Goal: Task Accomplishment & Management: Use online tool/utility

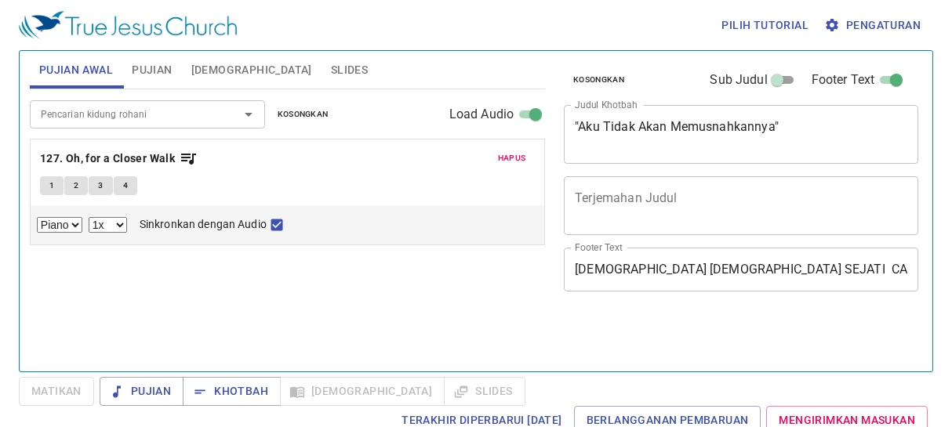
select select "1"
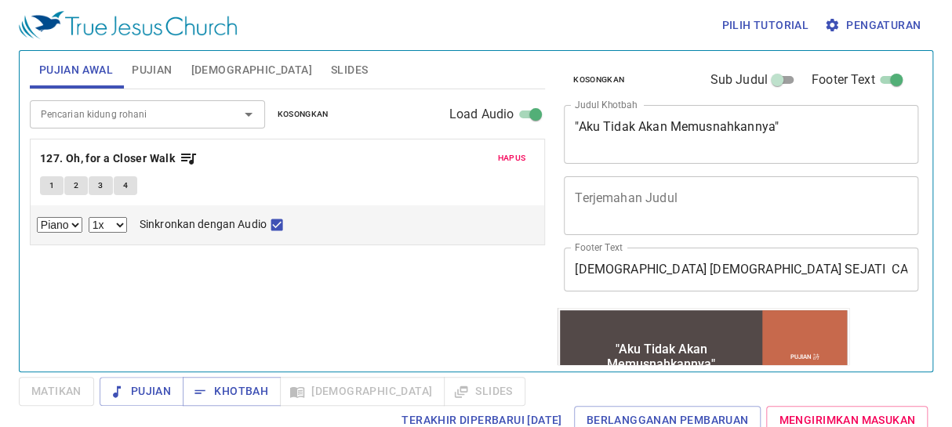
click at [515, 157] on span "Hapus" at bounding box center [512, 158] width 28 height 14
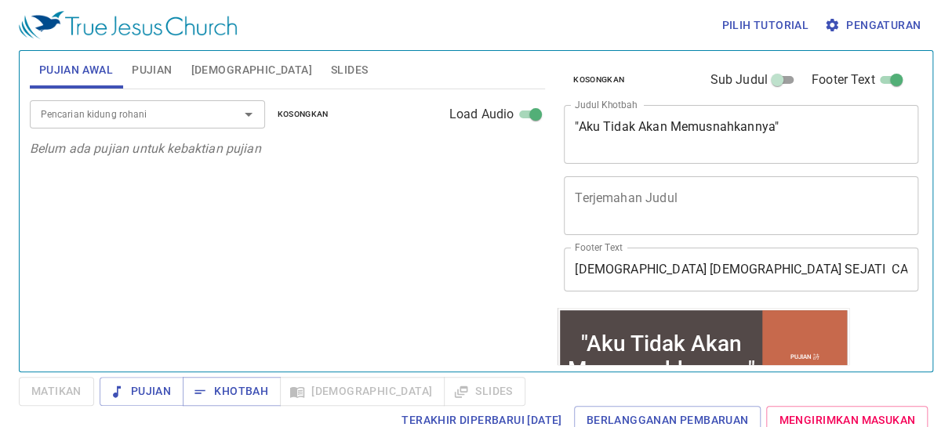
click at [331, 67] on span "Slides" at bounding box center [349, 70] width 37 height 20
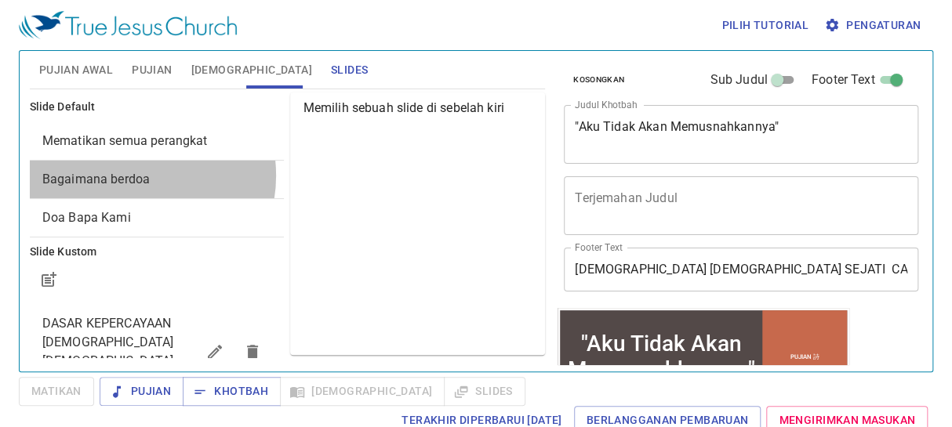
click at [136, 176] on span "Bagaimana berdoa" at bounding box center [95, 179] width 107 height 15
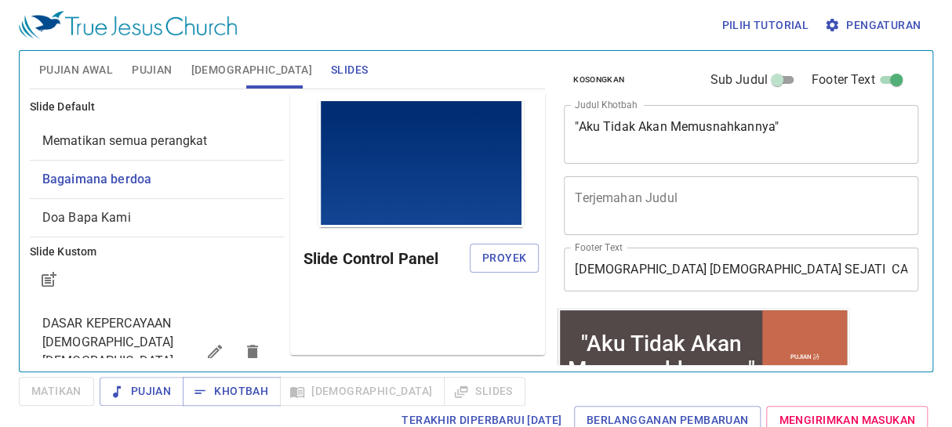
click at [525, 261] on span "Proyek" at bounding box center [504, 259] width 44 height 20
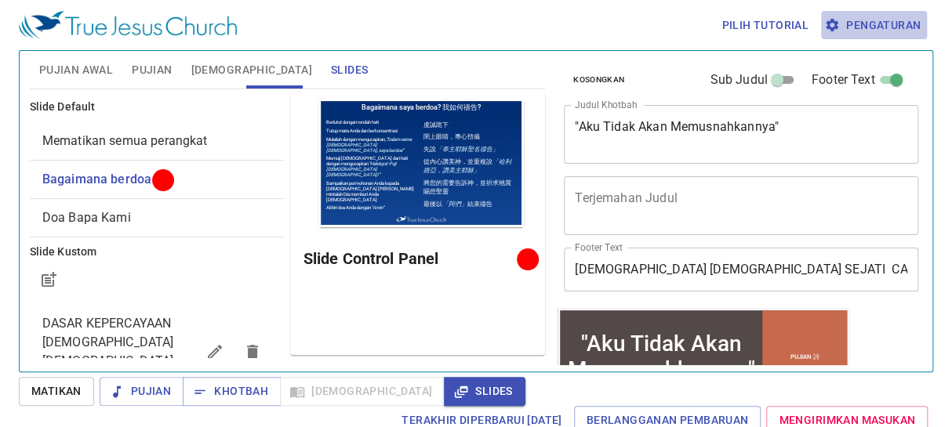
click at [906, 21] on span "Pengaturan" at bounding box center [873, 26] width 93 height 20
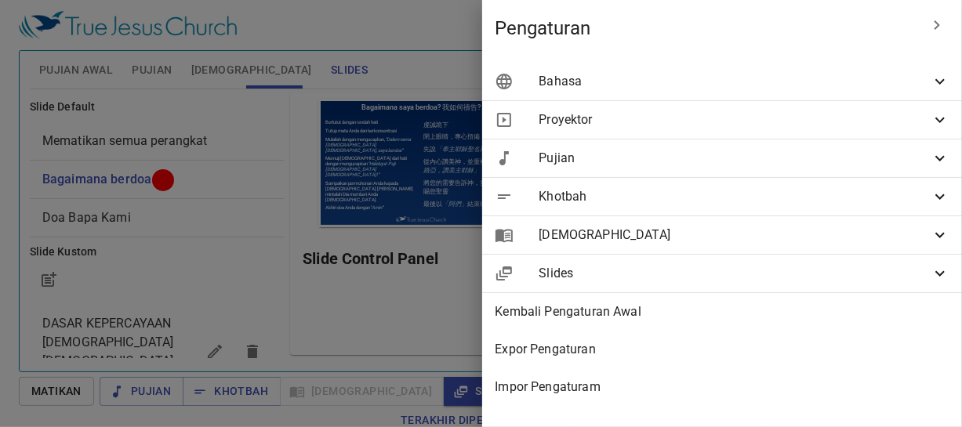
click at [875, 78] on span "Bahasa" at bounding box center [735, 81] width 392 height 19
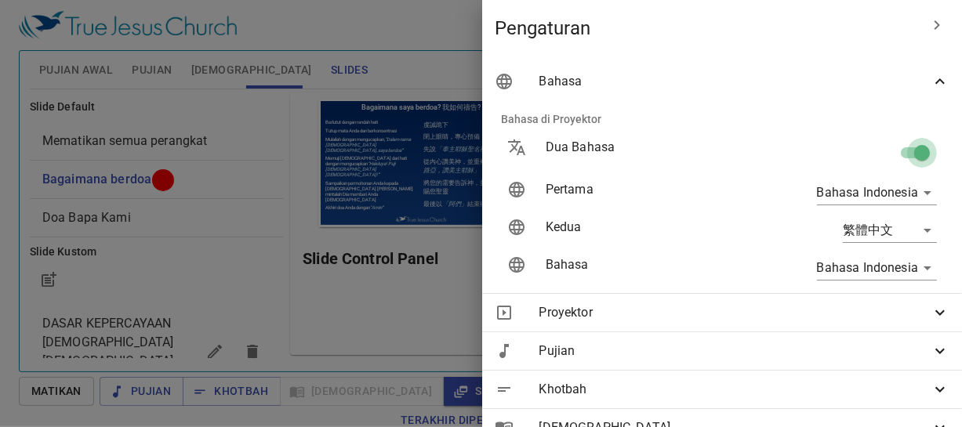
click at [894, 149] on input "checkbox" at bounding box center [922, 156] width 89 height 30
checkbox input "false"
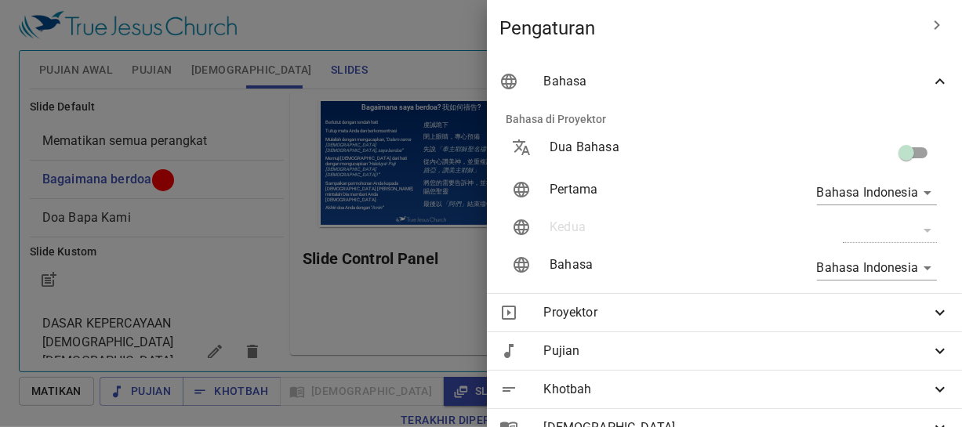
click at [430, 35] on div at bounding box center [481, 213] width 962 height 427
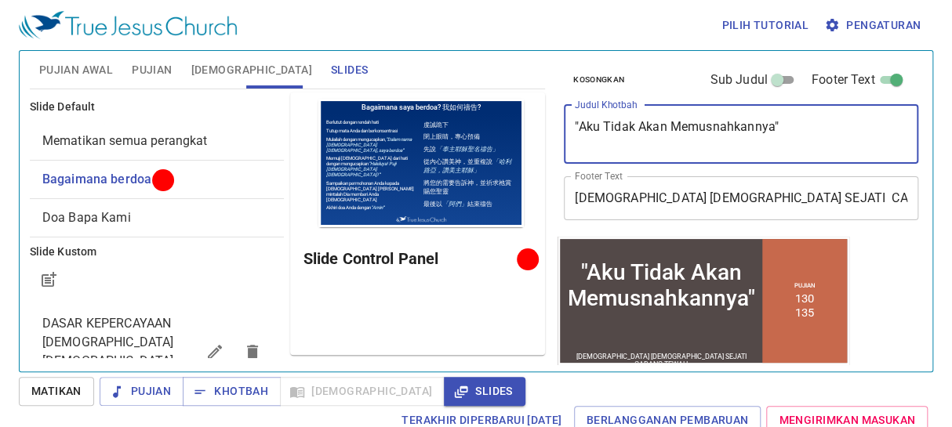
drag, startPoint x: 780, startPoint y: 119, endPoint x: 570, endPoint y: 121, distance: 209.4
click at [570, 121] on div ""Aku Tidak Akan Memusnahkannya" x Judul Khotbah" at bounding box center [741, 134] width 355 height 59
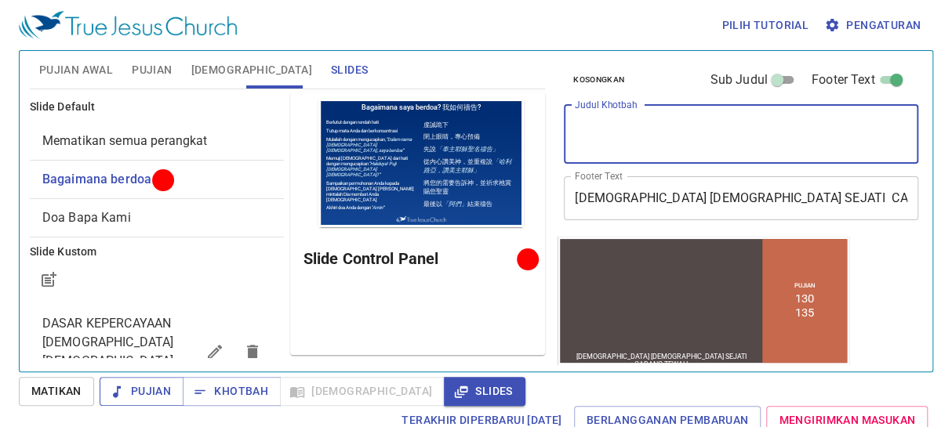
click at [0, 0] on span "Pujian" at bounding box center [0, 0] width 0 height 0
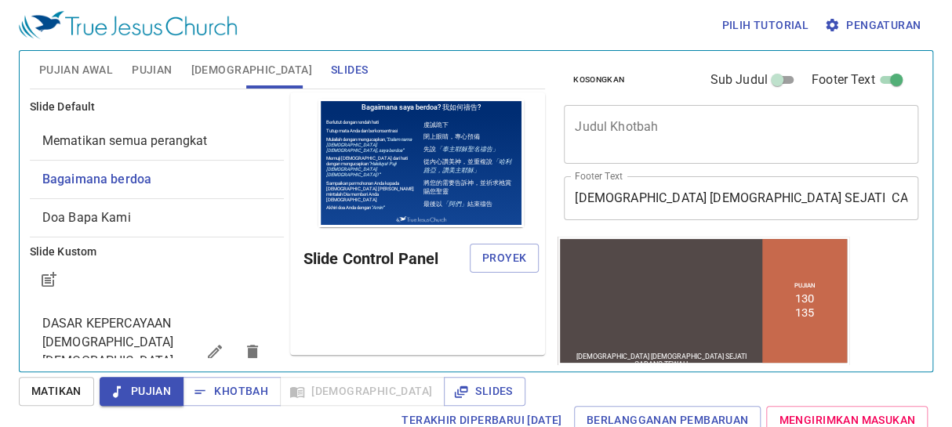
click at [73, 78] on span "Pujian Awal" at bounding box center [76, 70] width 74 height 20
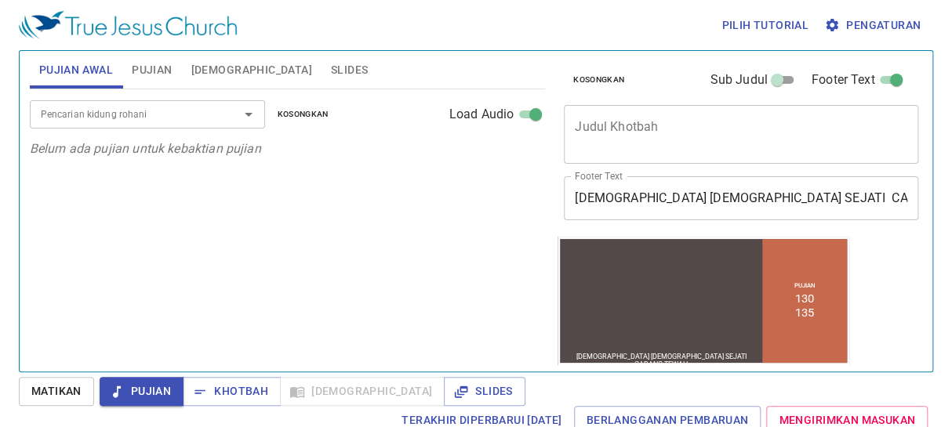
click at [222, 118] on div at bounding box center [237, 115] width 41 height 22
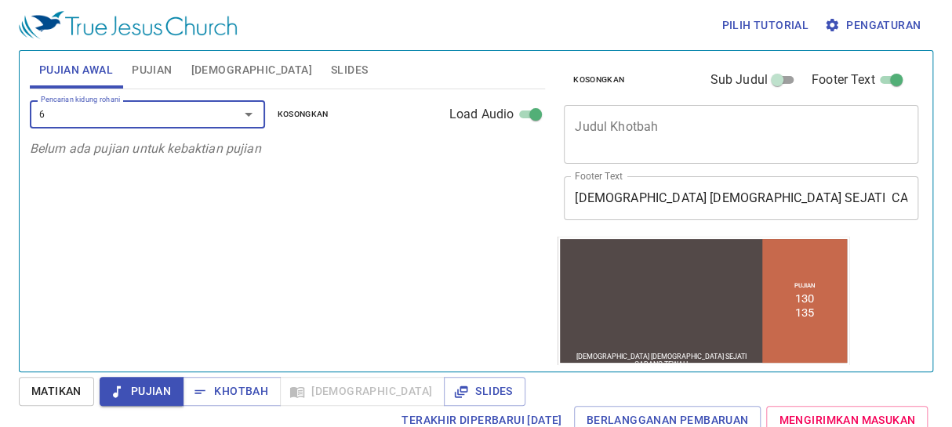
type input "65"
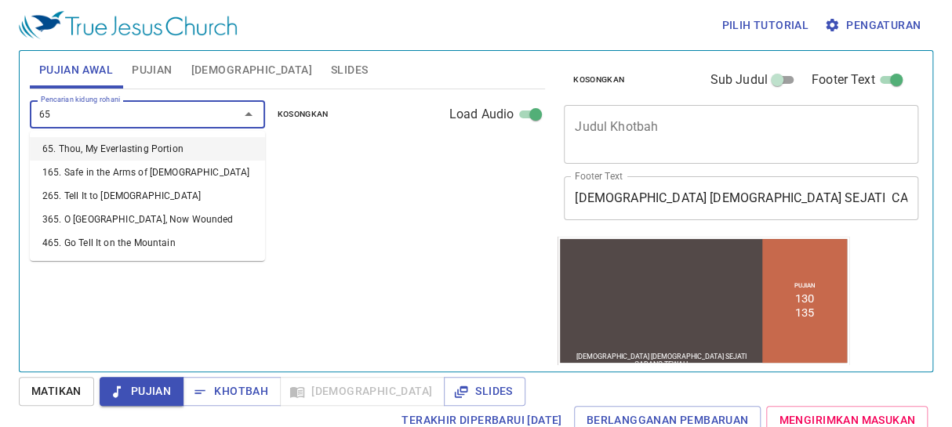
click at [144, 153] on li "65. Thou, My Everlasting Portion" at bounding box center [147, 149] width 235 height 24
select select "1"
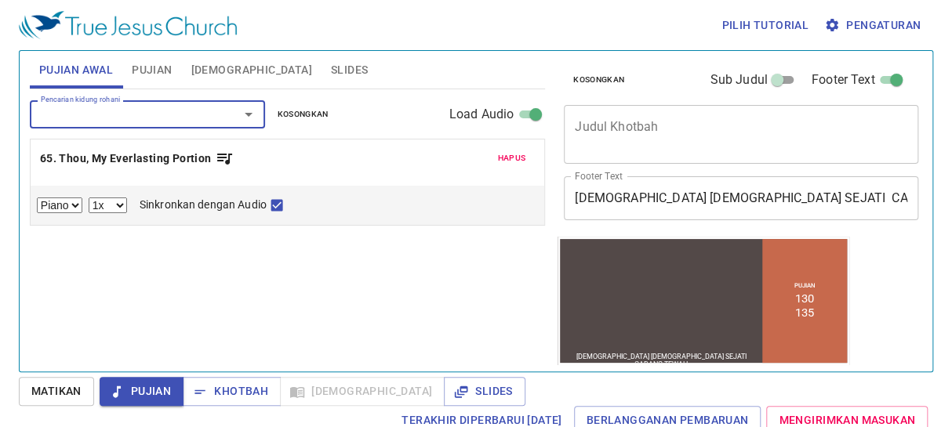
click at [55, 172] on div "Hapus 65. Thou, My Everlasting Portion Piano 0.6x 0.7x 0.8x 0.9x 1x 1.1x 1.2x 1…" at bounding box center [288, 182] width 514 height 85
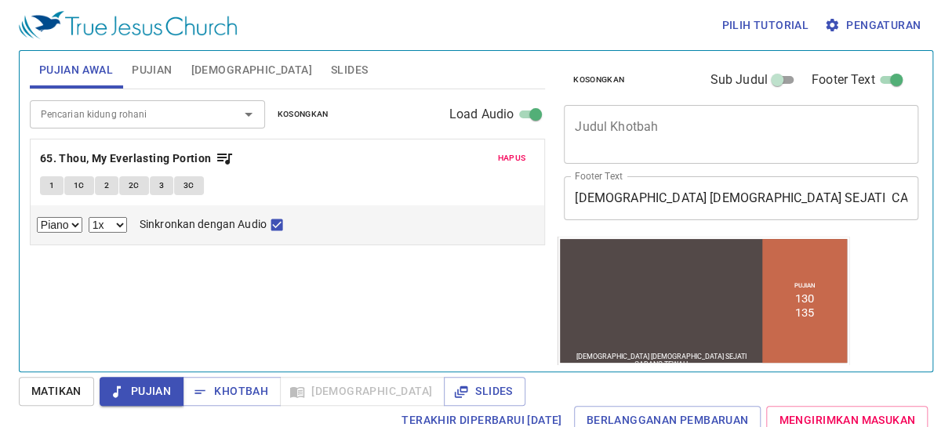
click at [46, 189] on button "1" at bounding box center [52, 185] width 24 height 19
checkbox input "false"
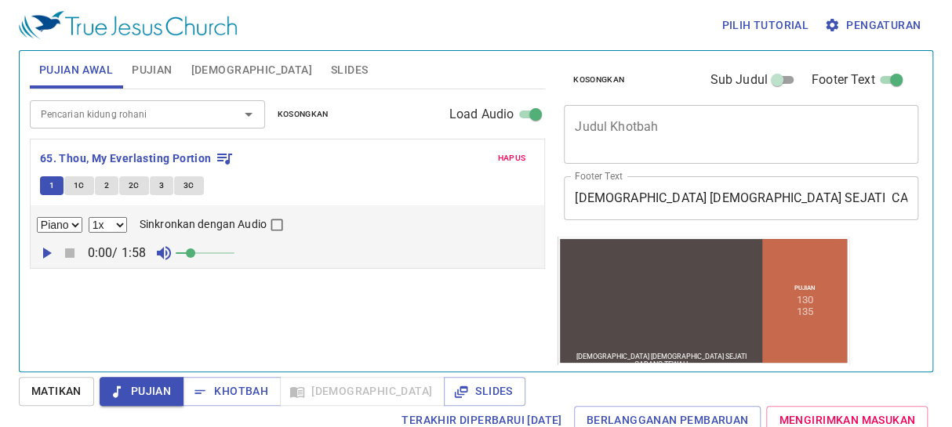
click at [78, 191] on span "1C" at bounding box center [79, 186] width 11 height 14
click at [105, 191] on span "2" at bounding box center [106, 186] width 5 height 14
click at [157, 71] on span "Pujian" at bounding box center [152, 70] width 40 height 20
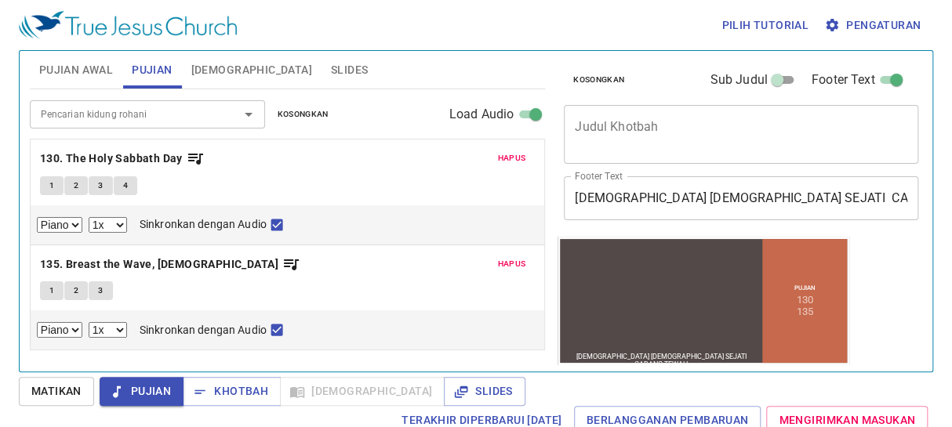
click at [509, 158] on span "Hapus" at bounding box center [512, 158] width 28 height 14
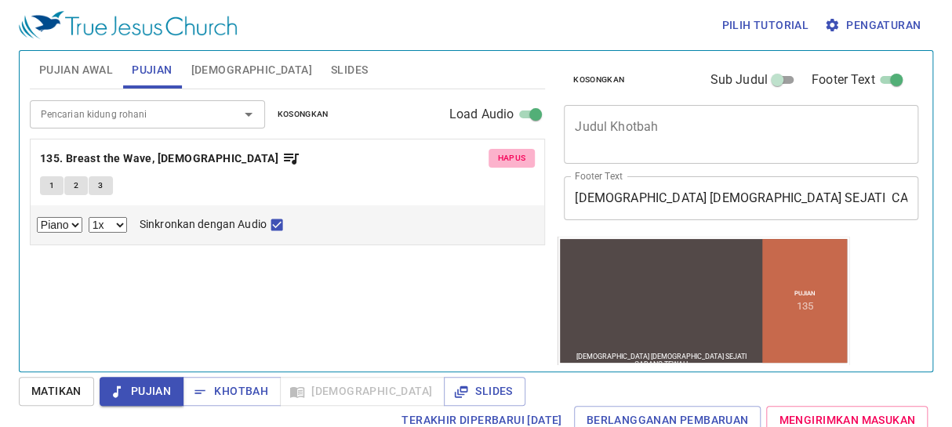
click at [513, 161] on span "Hapus" at bounding box center [512, 158] width 28 height 14
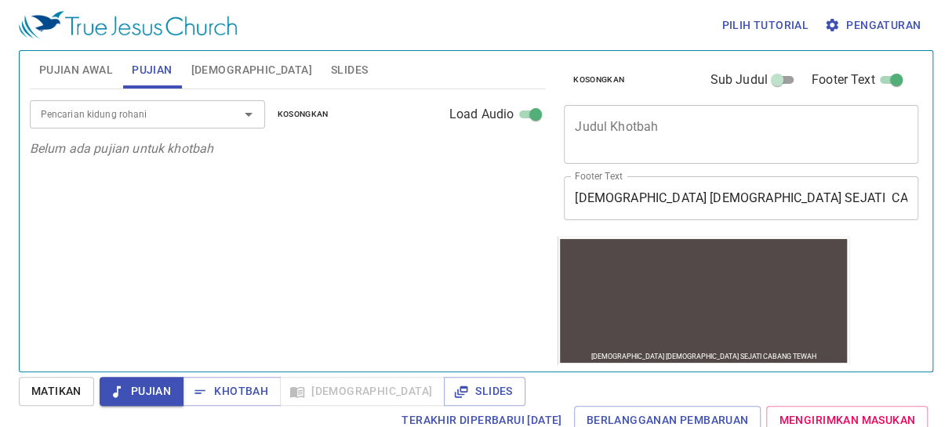
click at [90, 63] on span "Pujian Awal" at bounding box center [76, 70] width 74 height 20
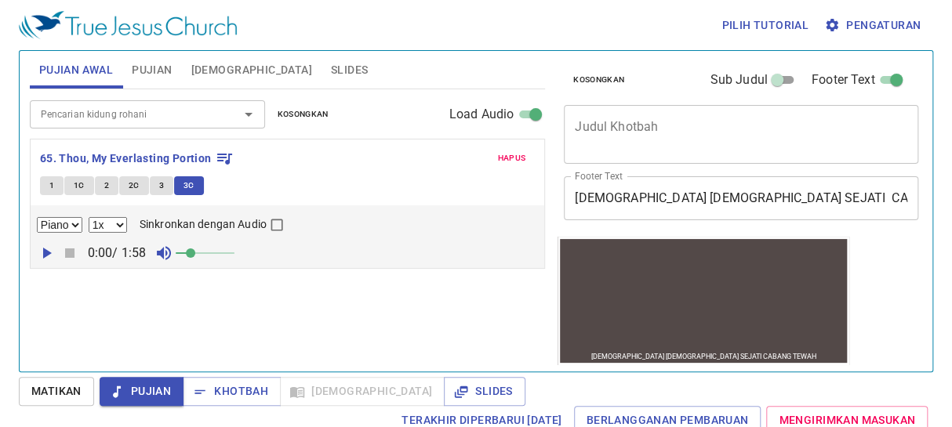
click at [128, 125] on div "Pencarian kidung rohani" at bounding box center [147, 113] width 235 height 27
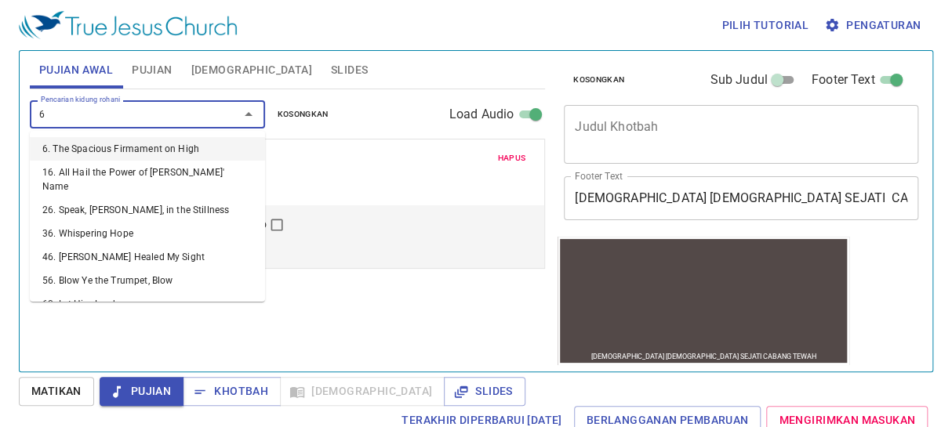
type input "68"
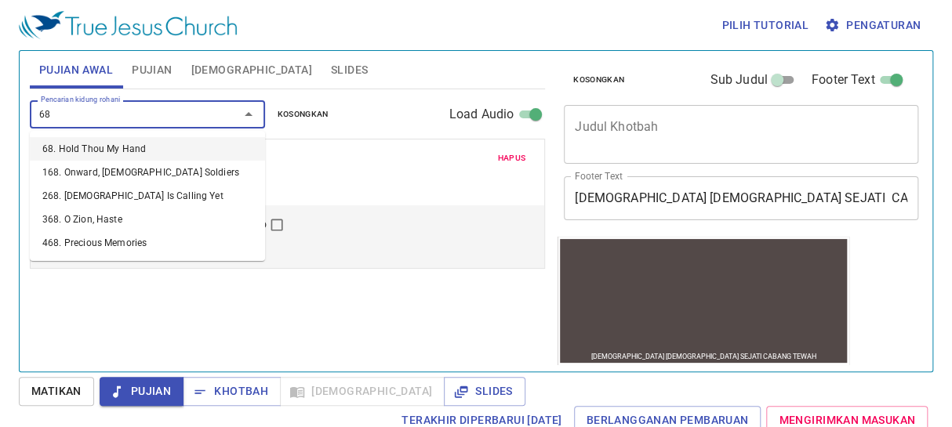
click at [125, 146] on li "68. Hold Thou My Hand" at bounding box center [147, 149] width 235 height 24
select select "1"
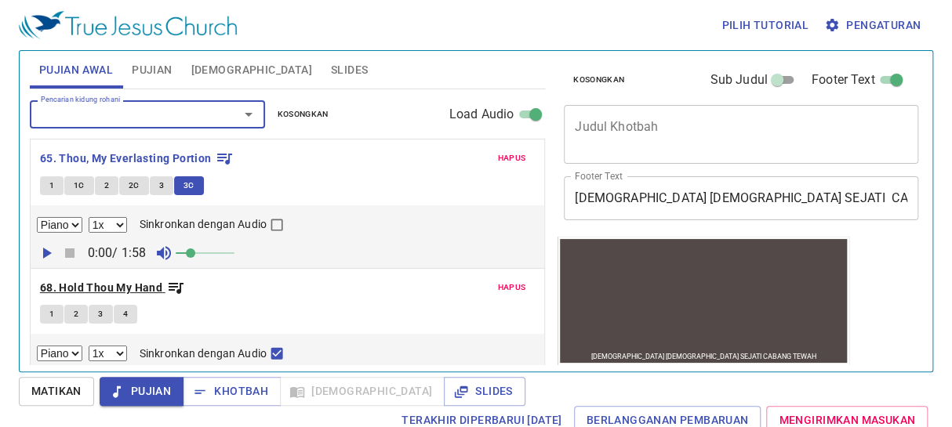
click at [69, 290] on b "68. Hold Thou My Hand" at bounding box center [101, 288] width 122 height 20
click at [52, 334] on div "Piano 0.6x 0.7x 0.8x 0.9x 1x 1.1x 1.2x 1.3x 1.4x 1.5x 1.7x 2x Sinkronkan dengan…" at bounding box center [288, 353] width 514 height 39
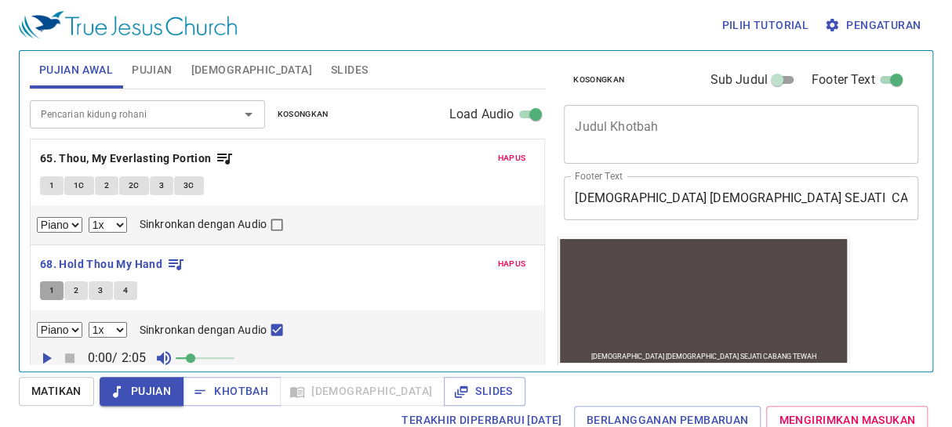
click at [49, 297] on span "1" at bounding box center [51, 291] width 5 height 14
checkbox input "false"
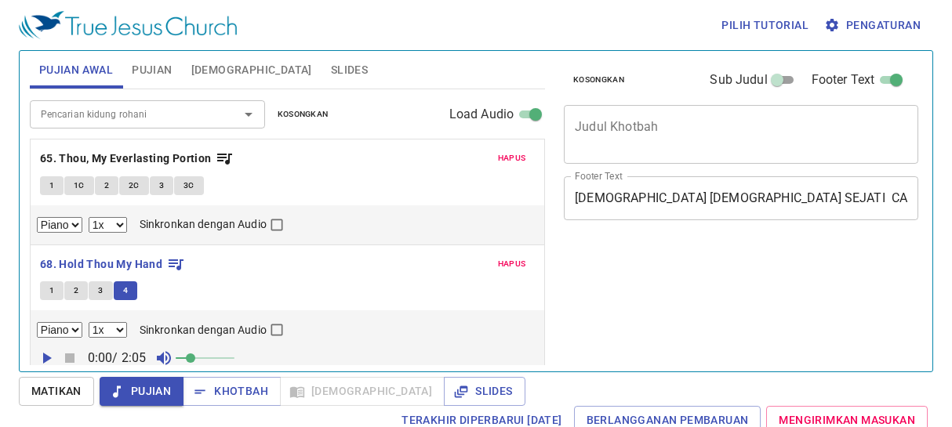
select select "1"
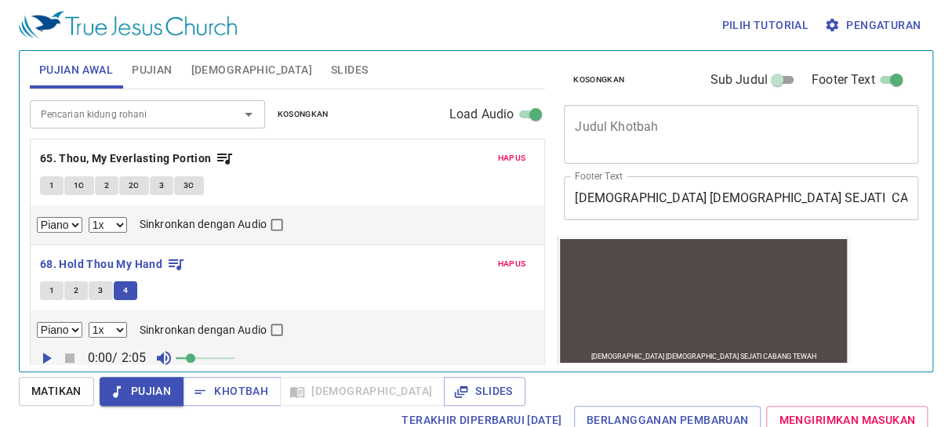
click at [198, 110] on input "Pencarian kidung rohani" at bounding box center [125, 114] width 180 height 18
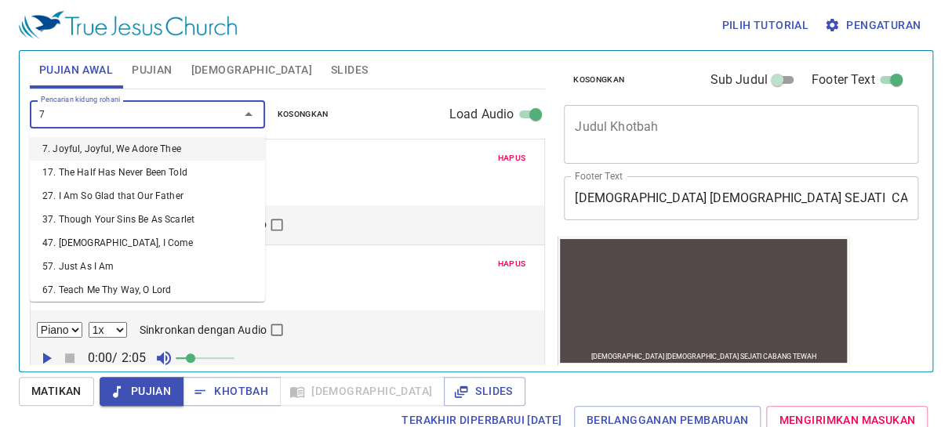
type input "76"
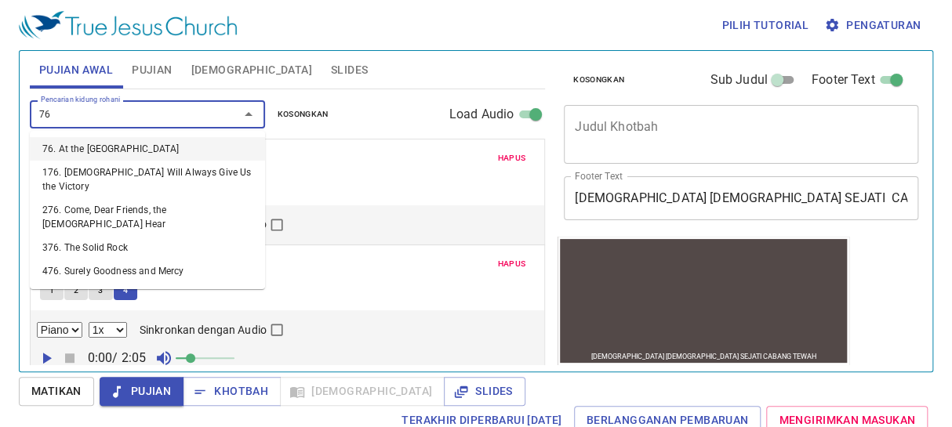
click at [118, 142] on li "76. At the [GEOGRAPHIC_DATA]" at bounding box center [147, 149] width 235 height 24
select select "1"
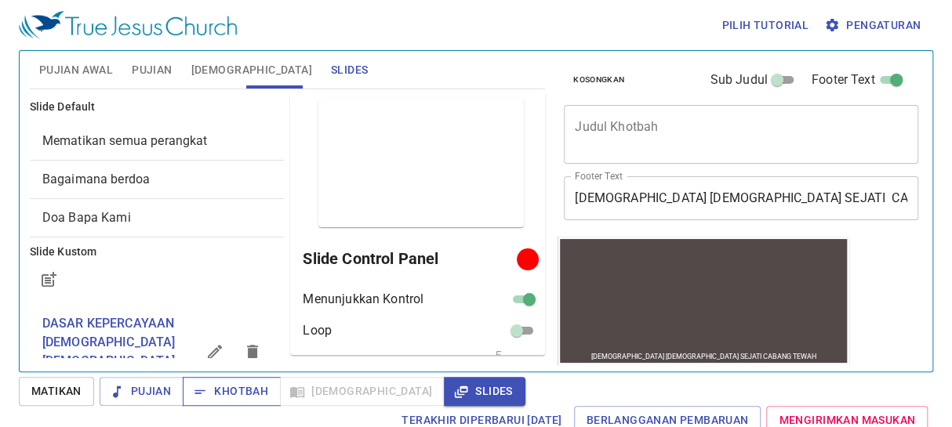
click at [235, 390] on span "Khotbah" at bounding box center [231, 392] width 73 height 20
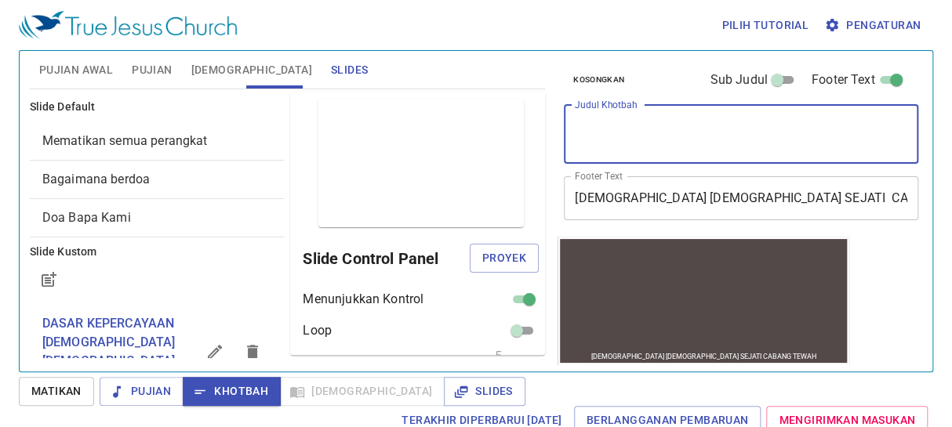
click at [637, 131] on textarea "Judul Khotbah" at bounding box center [741, 134] width 333 height 30
type textarea "Selamat Hari"
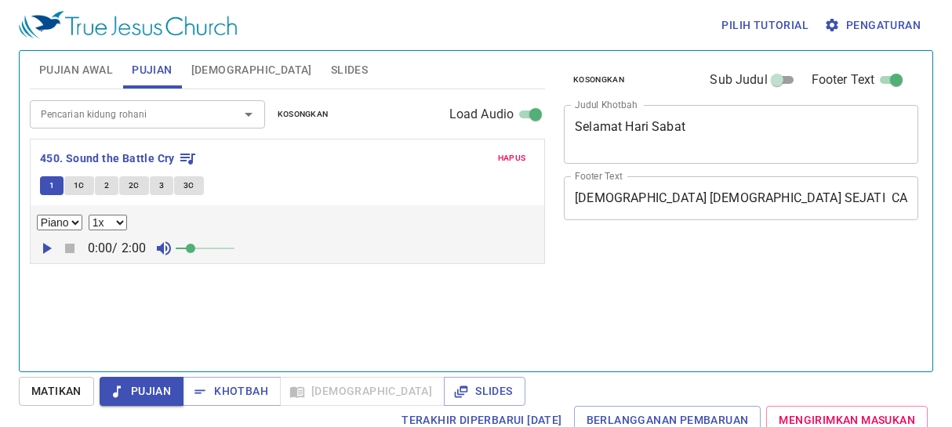
select select "1"
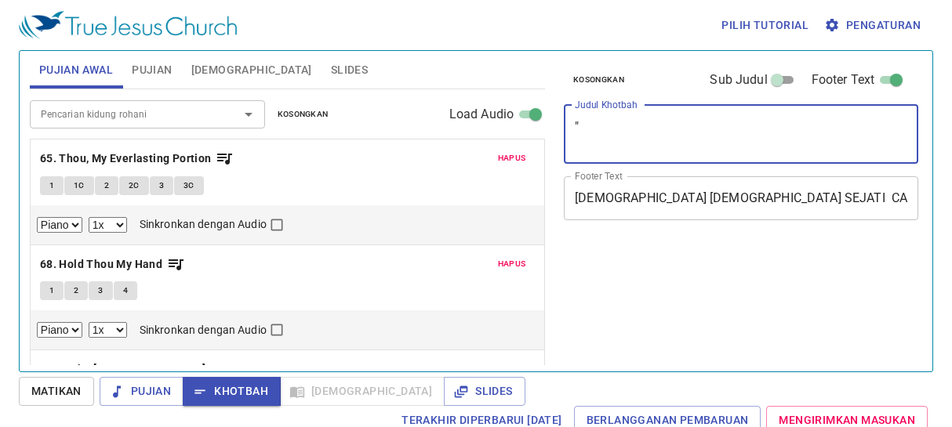
select select "1"
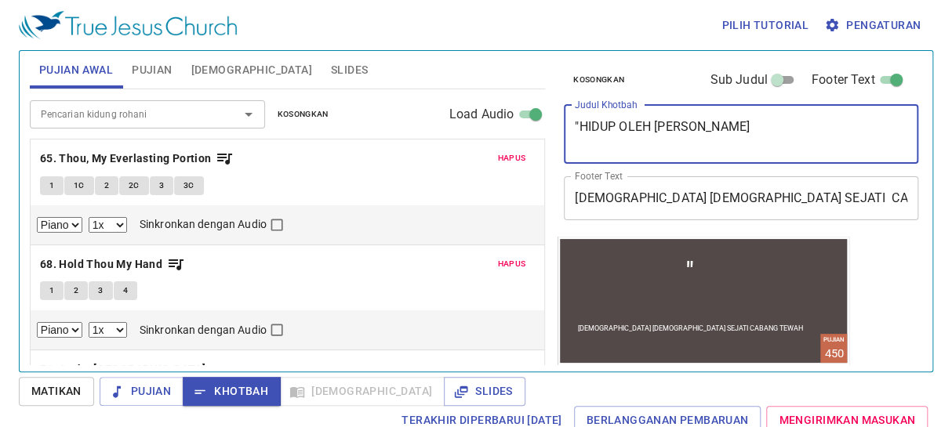
type textarea ""HIDUP OLEH IMAN""
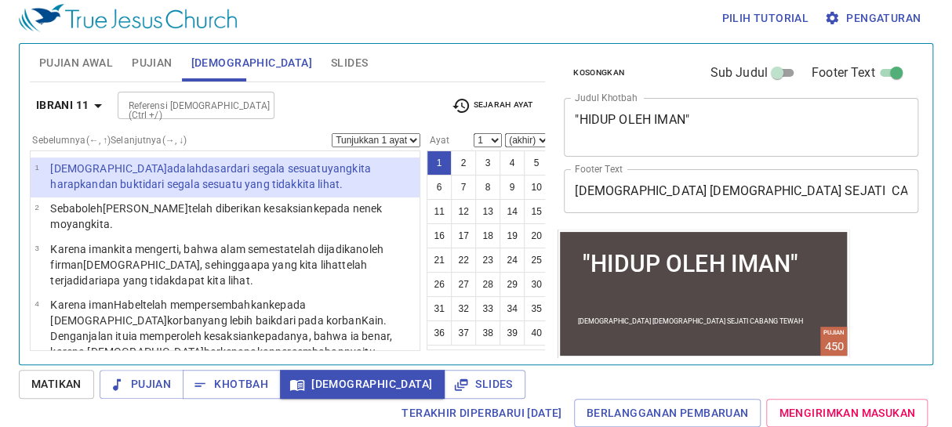
scroll to position [7, 0]
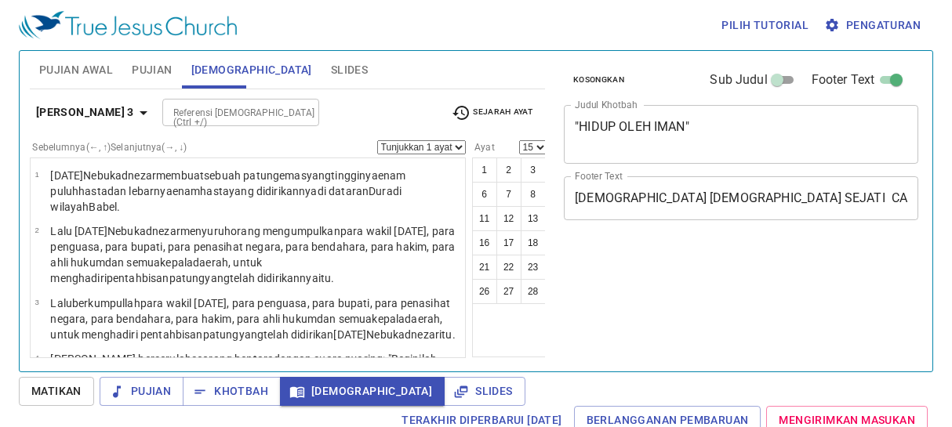
select select "15"
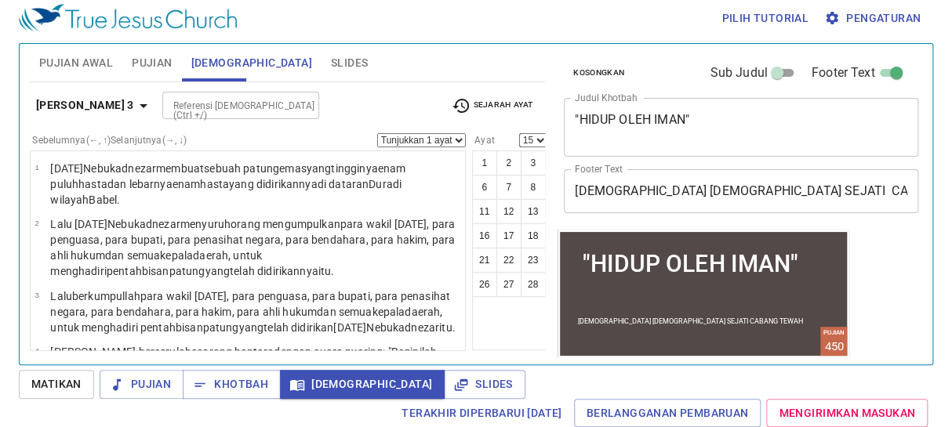
click at [551, 136] on select "(akhir) 16 17 18 19 20 21 22 23 24 25 26 27 28 29 30" at bounding box center [573, 140] width 45 height 14
click at [551, 140] on select "(akhir) 16 17 18 19 20 21 22 23 24 25 26 27 28 29 30" at bounding box center [573, 140] width 45 height 14
click at [551, 139] on select "(akhir) 16 17 18 19 20 21 22 23 24 25 26 27 28 29 30" at bounding box center [573, 140] width 45 height 14
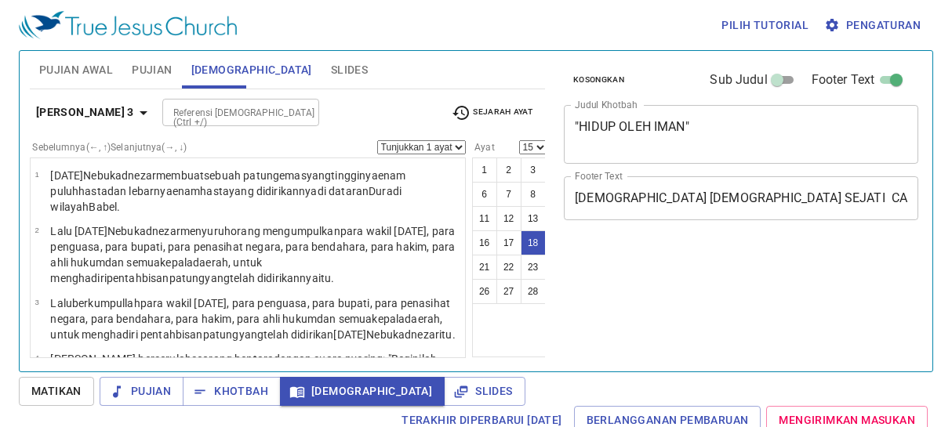
select select "15"
select select "18"
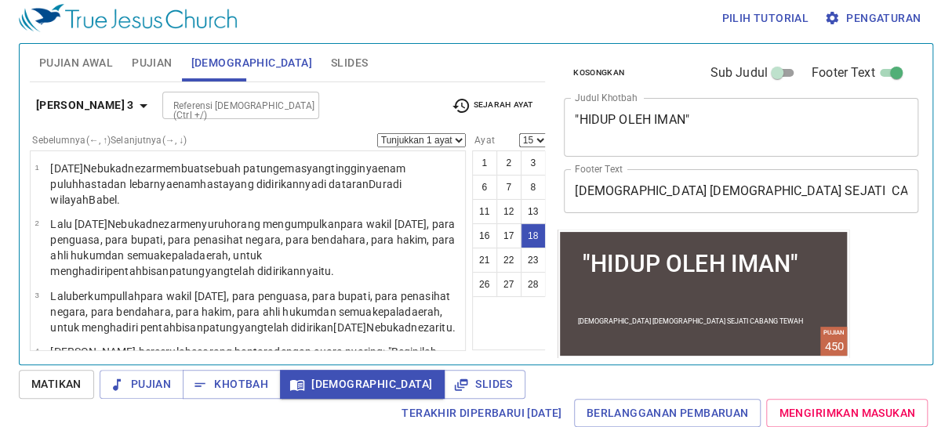
scroll to position [994, 0]
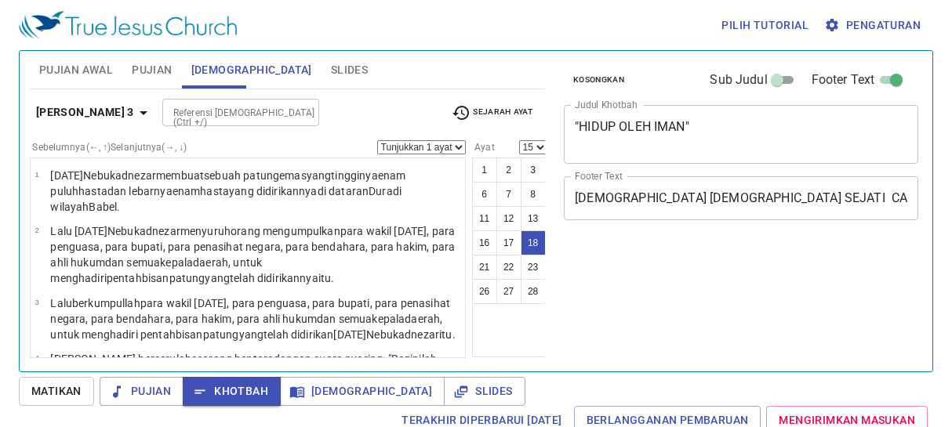
select select "15"
select select "18"
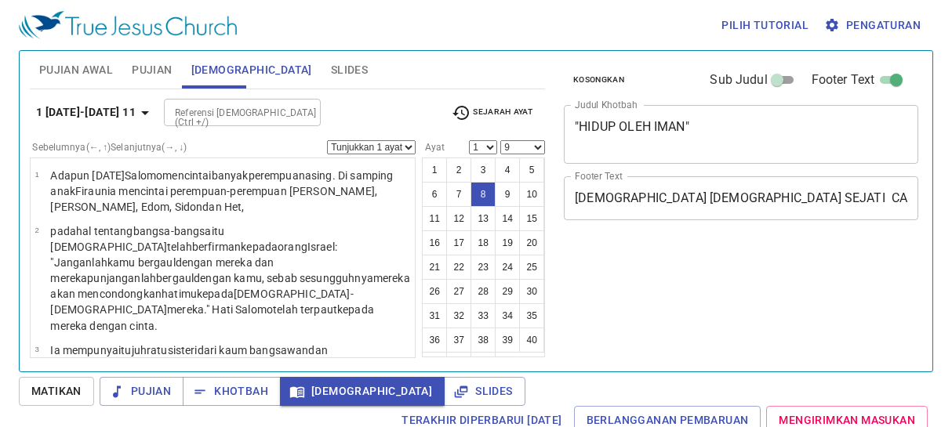
select select "9"
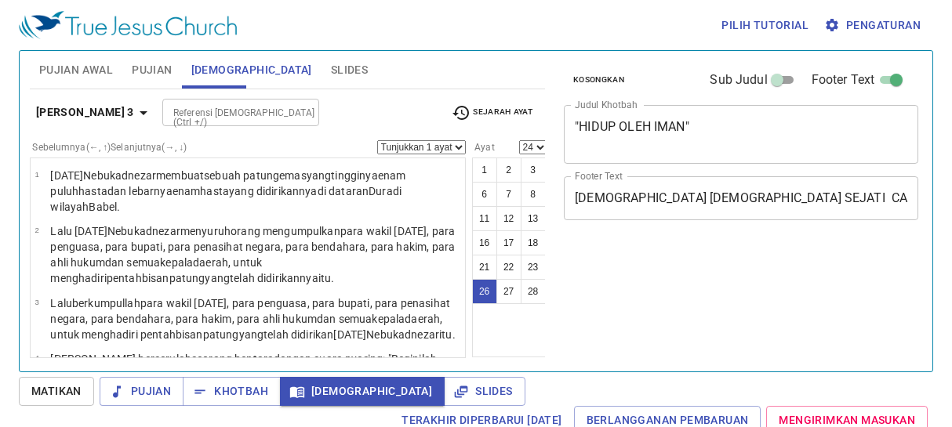
select select "24"
select select "28"
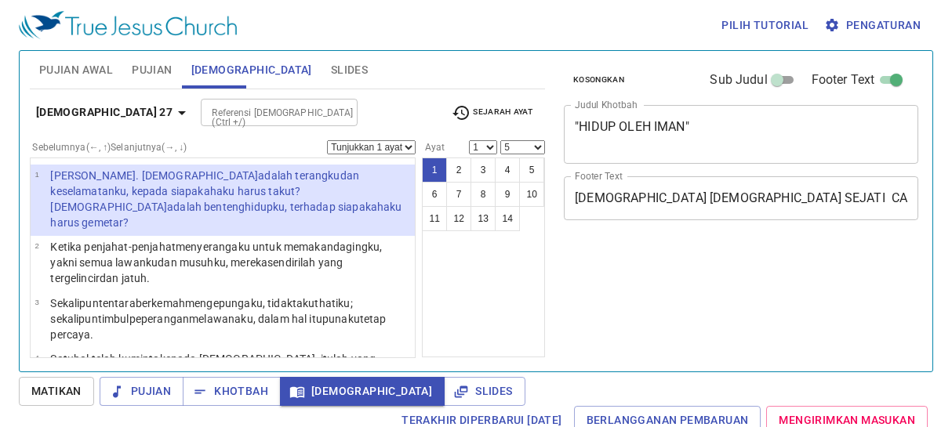
select select "5"
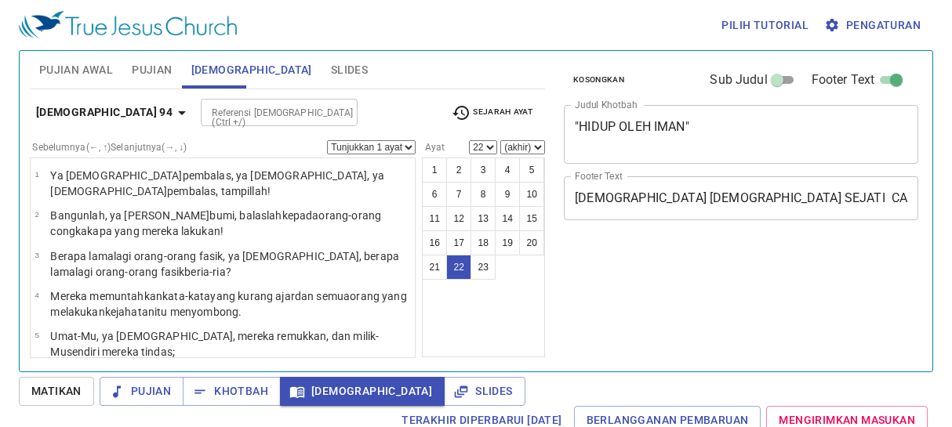
select select "22"
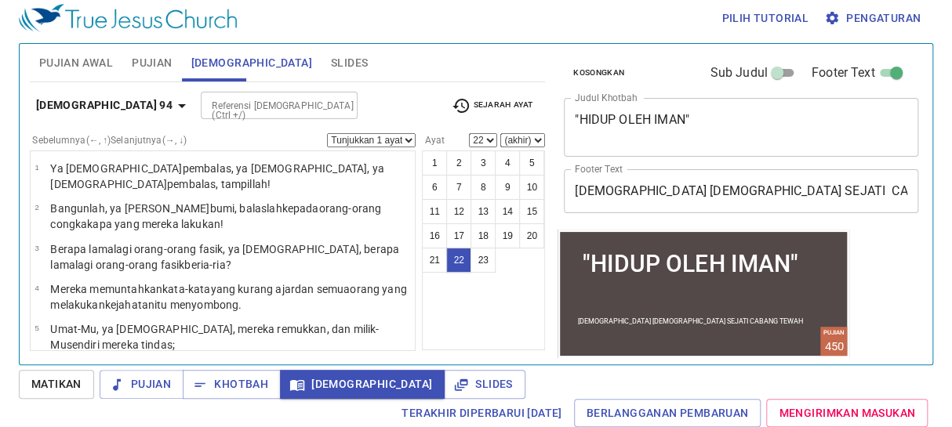
scroll to position [737, 0]
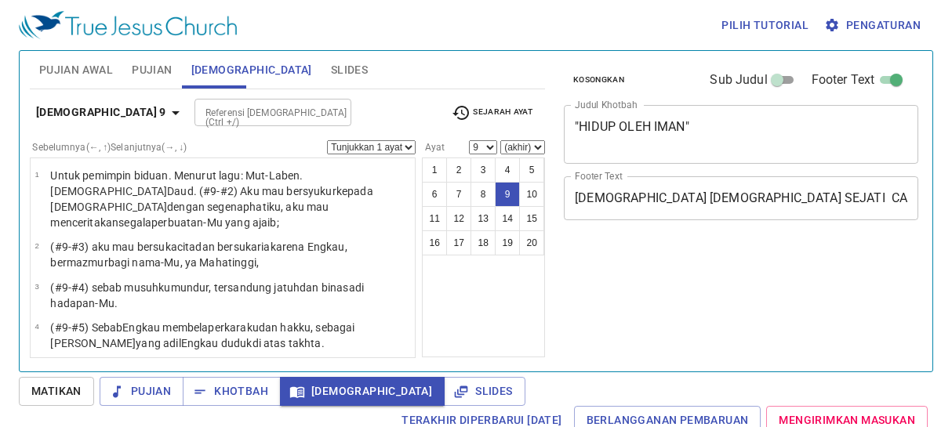
select select "9"
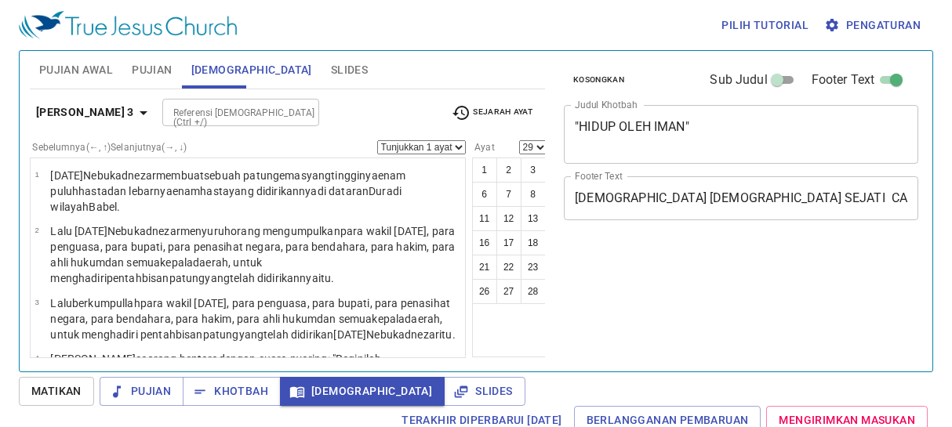
select select "29"
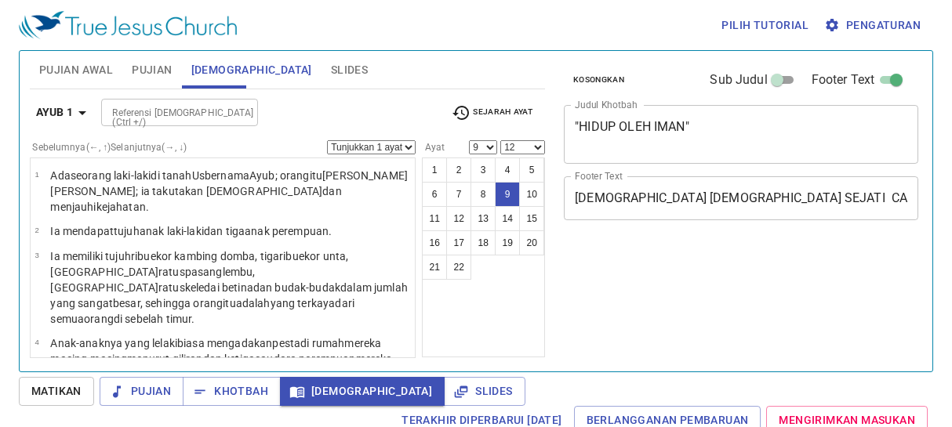
select select "9"
select select "12"
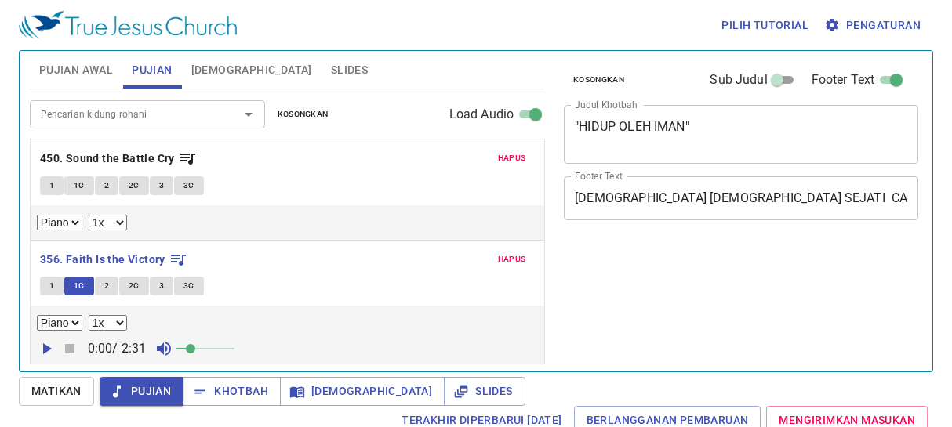
select select "1"
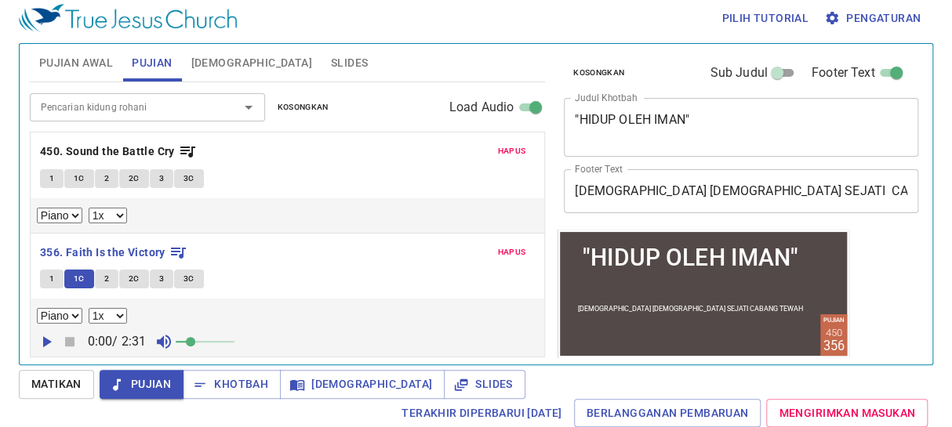
click at [111, 283] on button "2" at bounding box center [107, 279] width 24 height 19
click at [104, 273] on span "2" at bounding box center [106, 279] width 5 height 14
click at [101, 280] on button "2" at bounding box center [107, 279] width 24 height 19
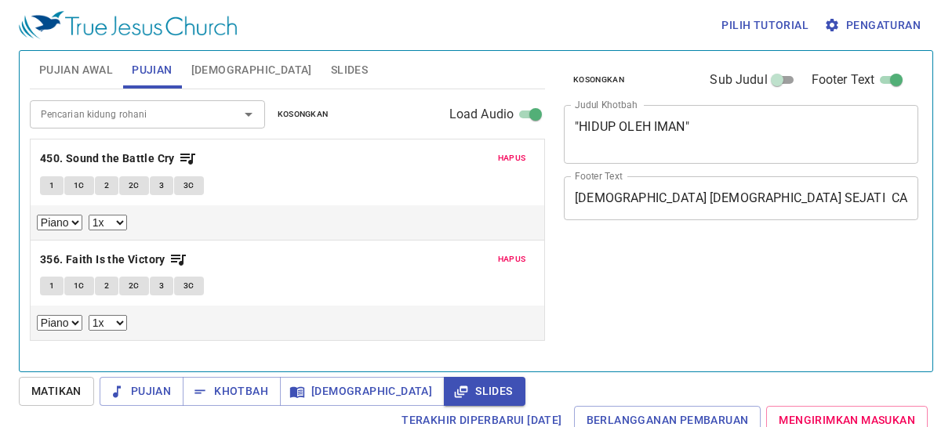
select select "1"
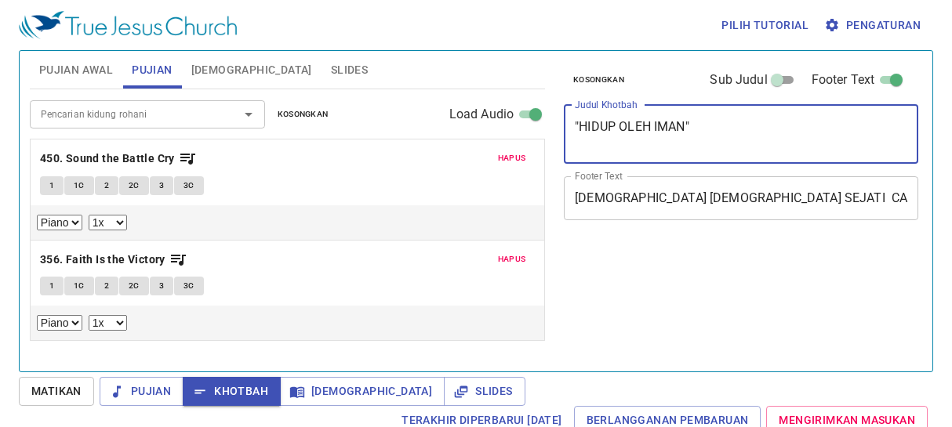
select select "1"
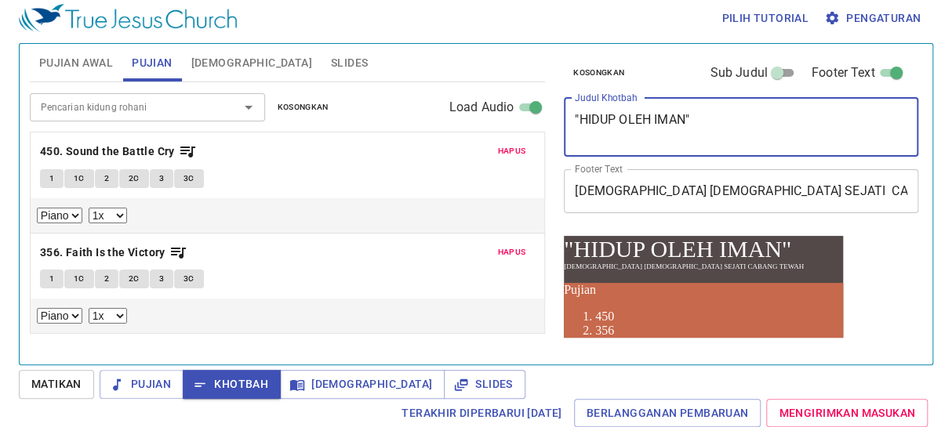
click at [565, 120] on div ""HIDUP OLEH IMAN" x [PERSON_NAME]" at bounding box center [741, 127] width 355 height 59
click at [638, 118] on div ""HIDUP OLEH IMAN" x [PERSON_NAME]" at bounding box center [741, 127] width 355 height 59
click at [638, 118] on textarea ""HIDUP OLEH IMAN"" at bounding box center [741, 127] width 333 height 30
click at [711, 130] on textarea ""HIDUP OLEH IMAN"" at bounding box center [741, 127] width 333 height 30
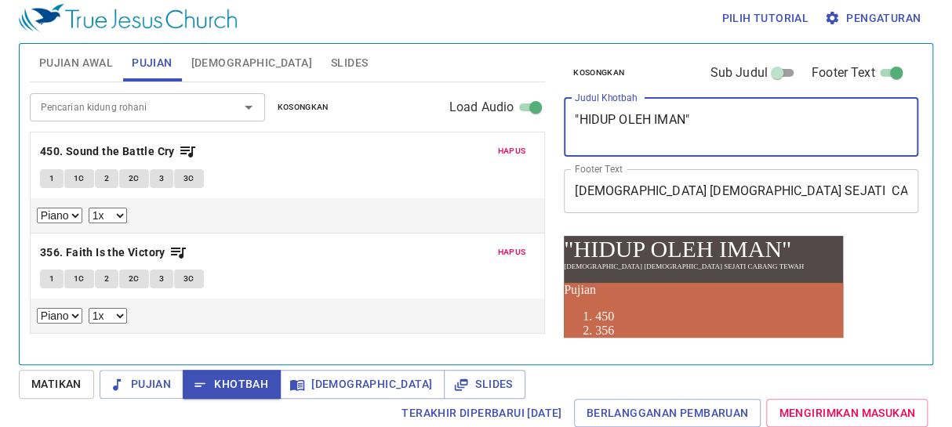
click at [695, 118] on textarea ""HIDUP OLEH IMAN"" at bounding box center [741, 127] width 333 height 30
